Goal: Navigation & Orientation: Find specific page/section

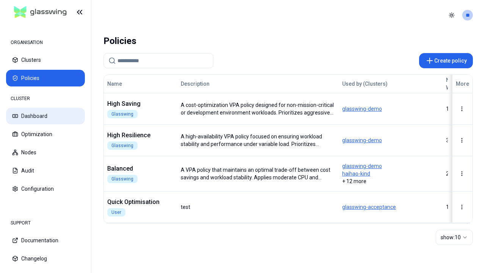
click at [45, 116] on button "Dashboard" at bounding box center [45, 116] width 79 height 17
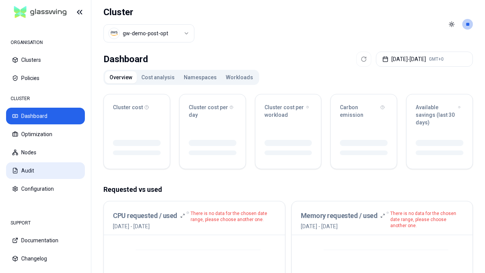
click at [45, 171] on button "Audit" at bounding box center [45, 170] width 79 height 17
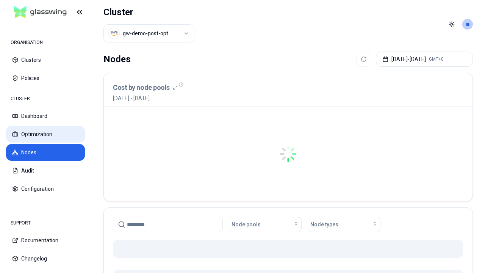
click at [45, 134] on button "Optimization" at bounding box center [45, 134] width 79 height 17
